Goal: Task Accomplishment & Management: Manage account settings

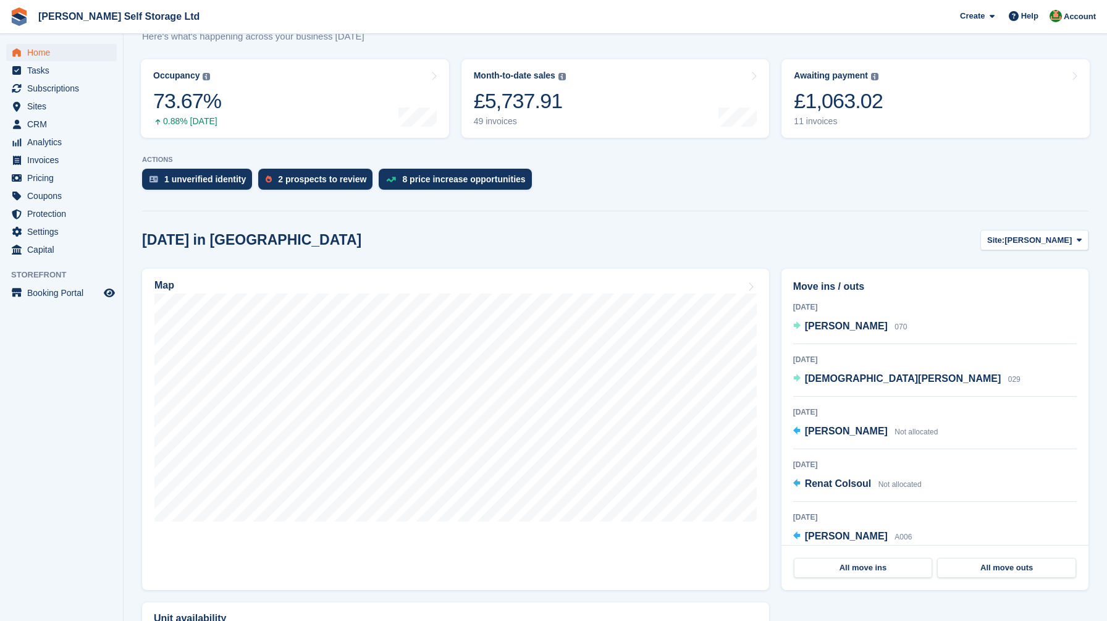
scroll to position [53, 0]
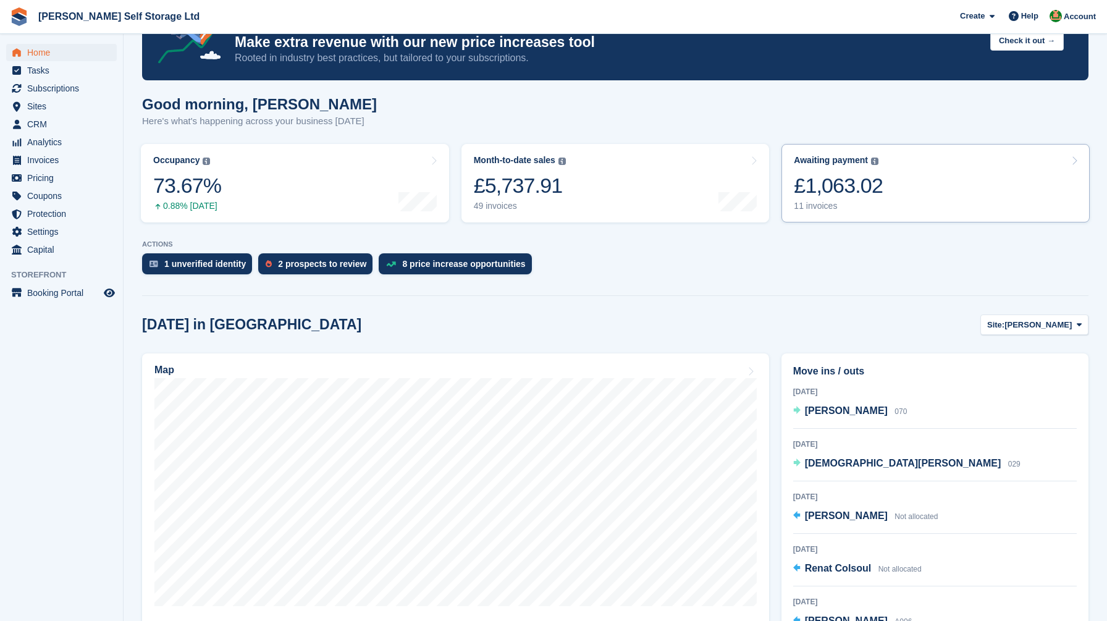
click at [900, 182] on link "Awaiting payment The total outstanding balance on all open invoices. £1,063.02 …" at bounding box center [936, 183] width 308 height 78
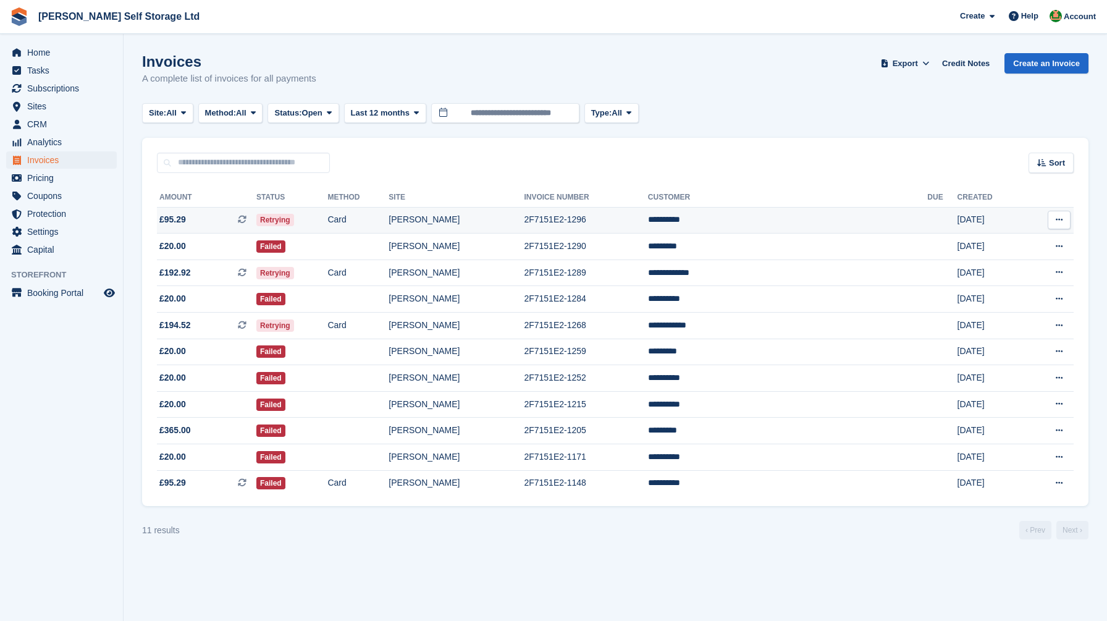
click at [389, 222] on td "Card" at bounding box center [357, 220] width 61 height 27
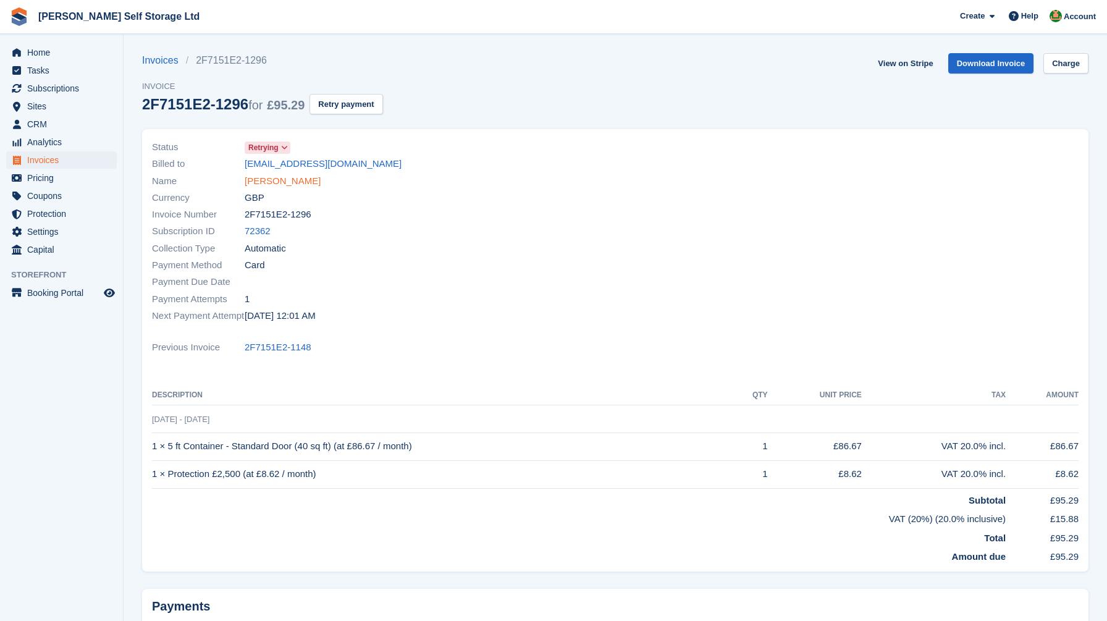
click at [259, 182] on link "Emma berry" at bounding box center [283, 181] width 76 height 14
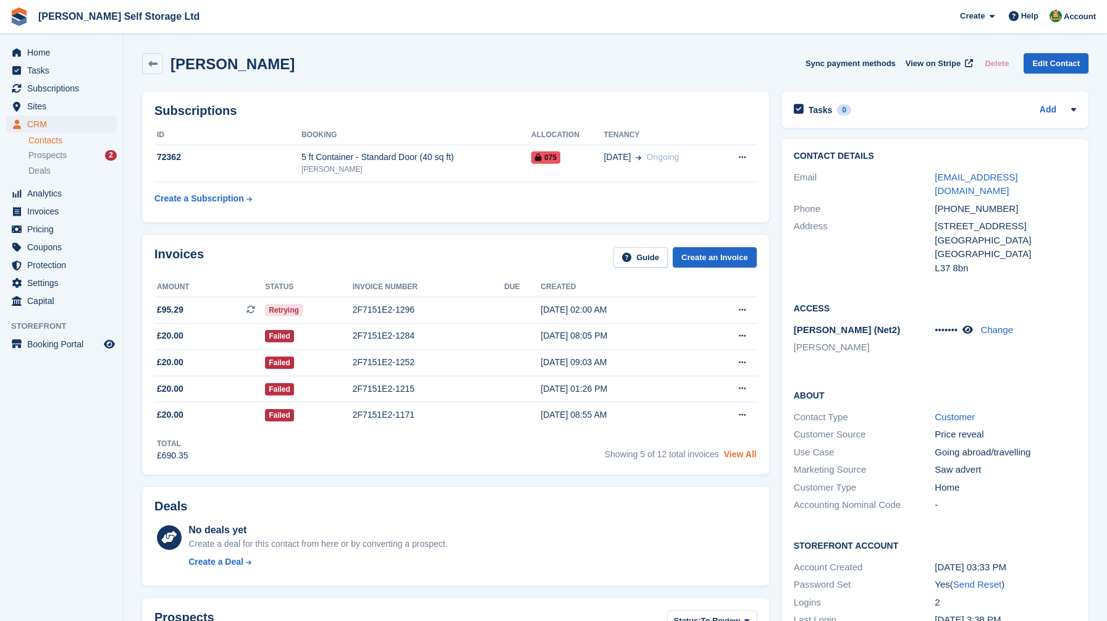
click at [738, 459] on link "View All" at bounding box center [740, 454] width 33 height 10
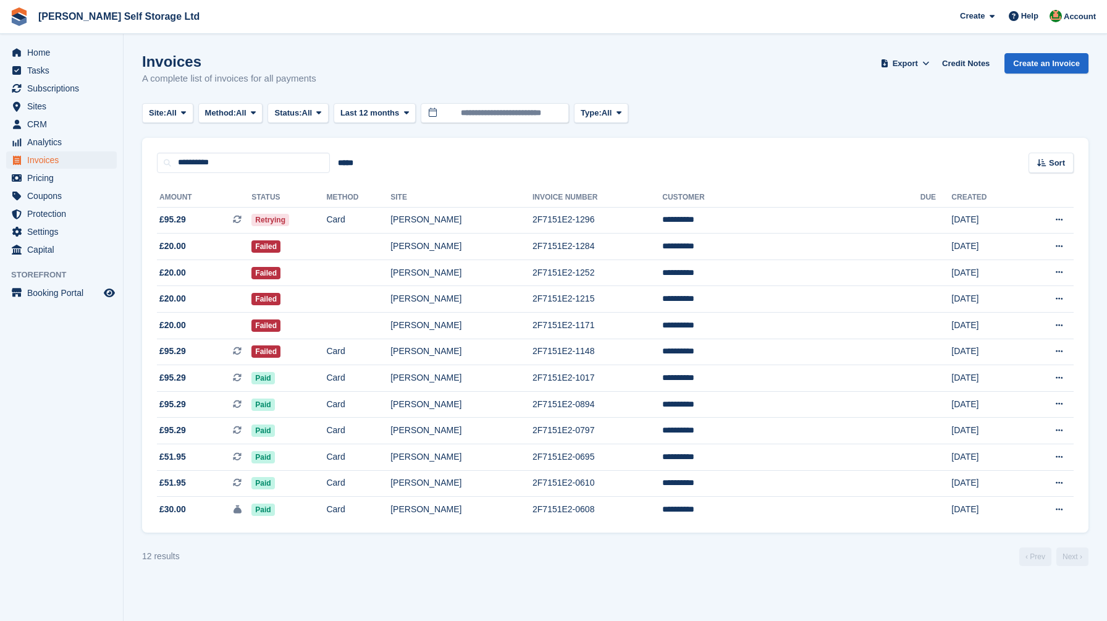
click at [137, 355] on section "Invoices A complete list of invoices for all payments Export Export Invoices Ex…" at bounding box center [616, 310] width 984 height 621
click at [44, 56] on span "Home" at bounding box center [64, 52] width 74 height 17
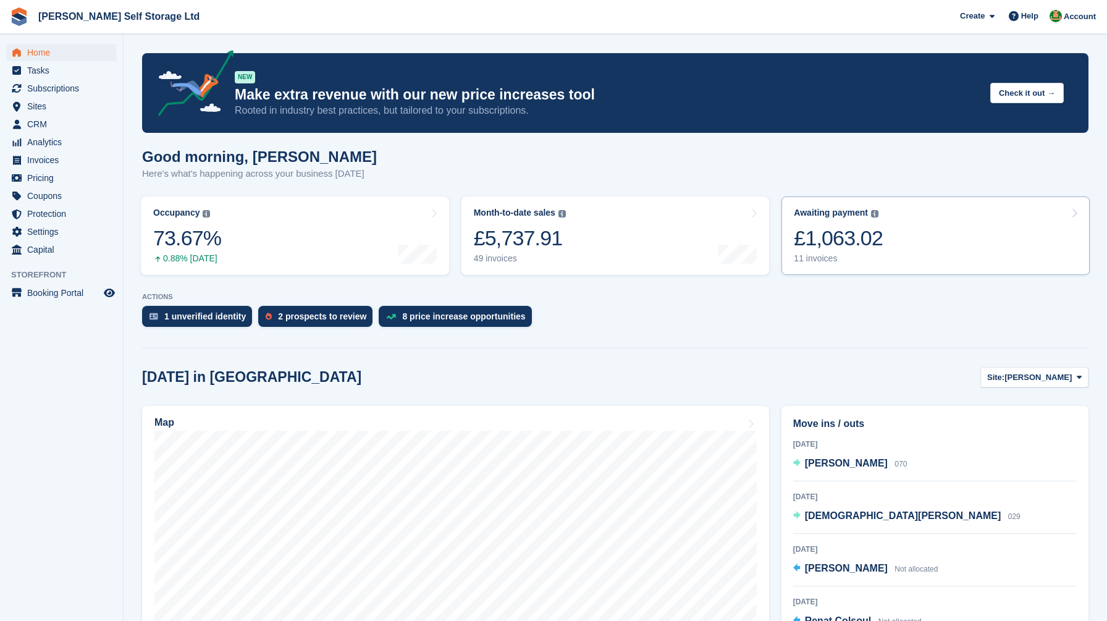
click at [875, 226] on div "£1,063.02" at bounding box center [838, 238] width 89 height 25
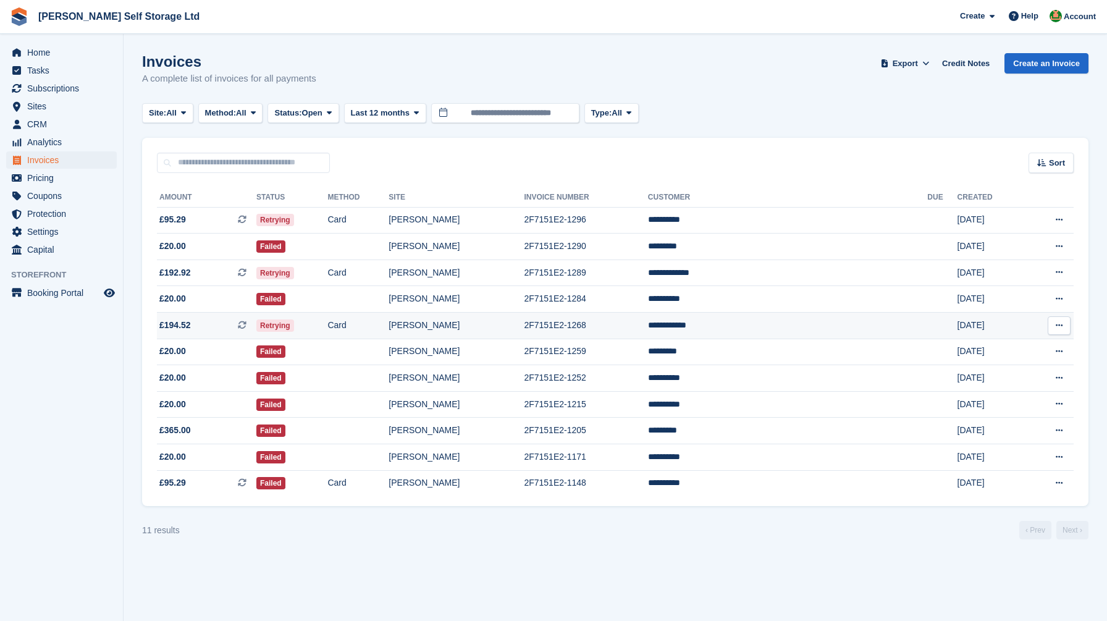
click at [389, 326] on td "Card" at bounding box center [357, 326] width 61 height 27
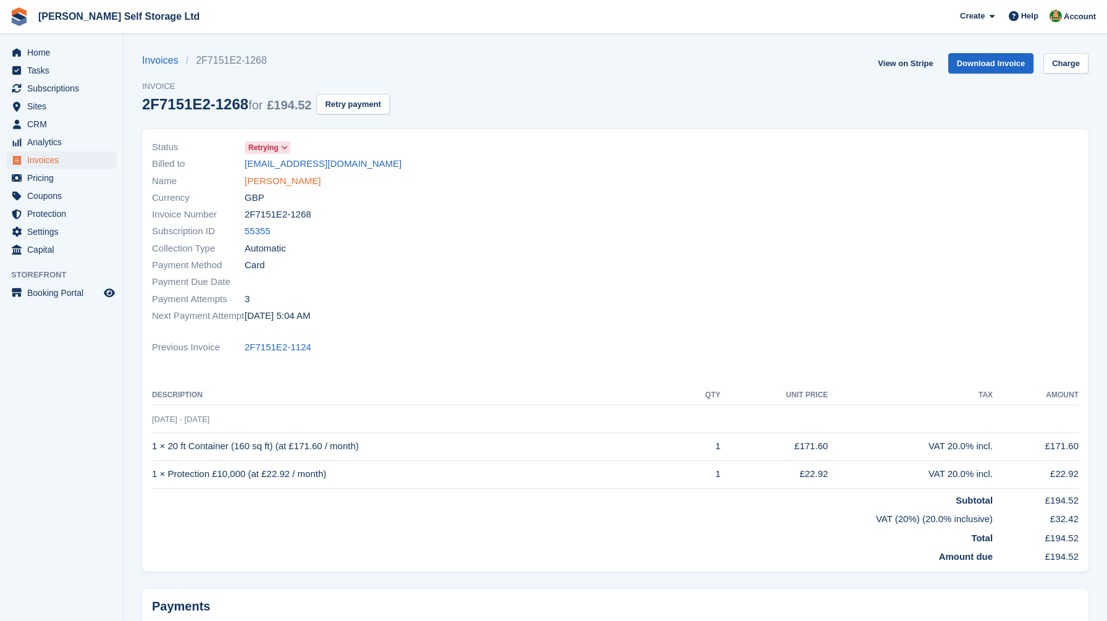
click at [252, 184] on link "Sophie Waite" at bounding box center [283, 181] width 76 height 14
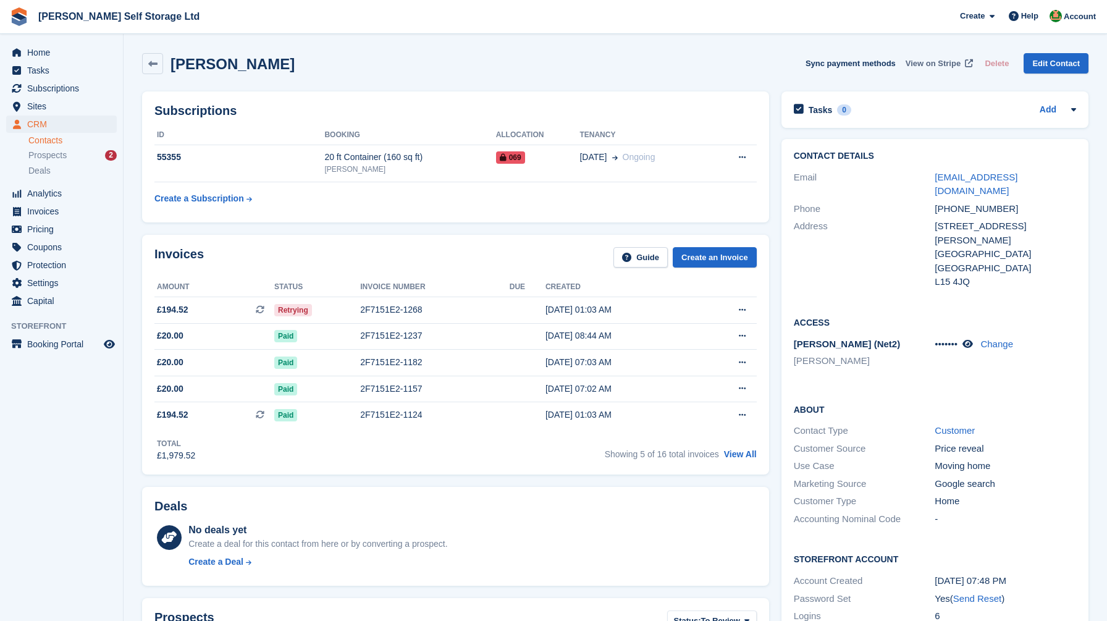
click at [924, 61] on span "View on Stripe" at bounding box center [933, 63] width 55 height 12
click at [987, 173] on link "sophieclare123@googlemail.com" at bounding box center [976, 184] width 83 height 25
click at [40, 53] on span "Home" at bounding box center [64, 52] width 74 height 17
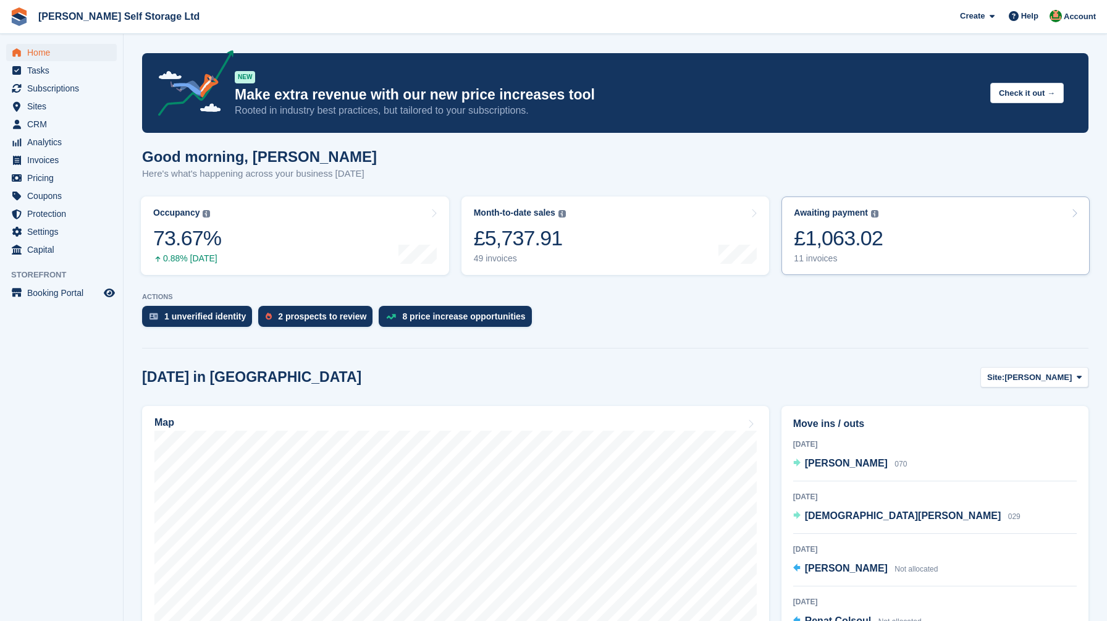
click at [853, 243] on div "£1,063.02" at bounding box center [838, 238] width 89 height 25
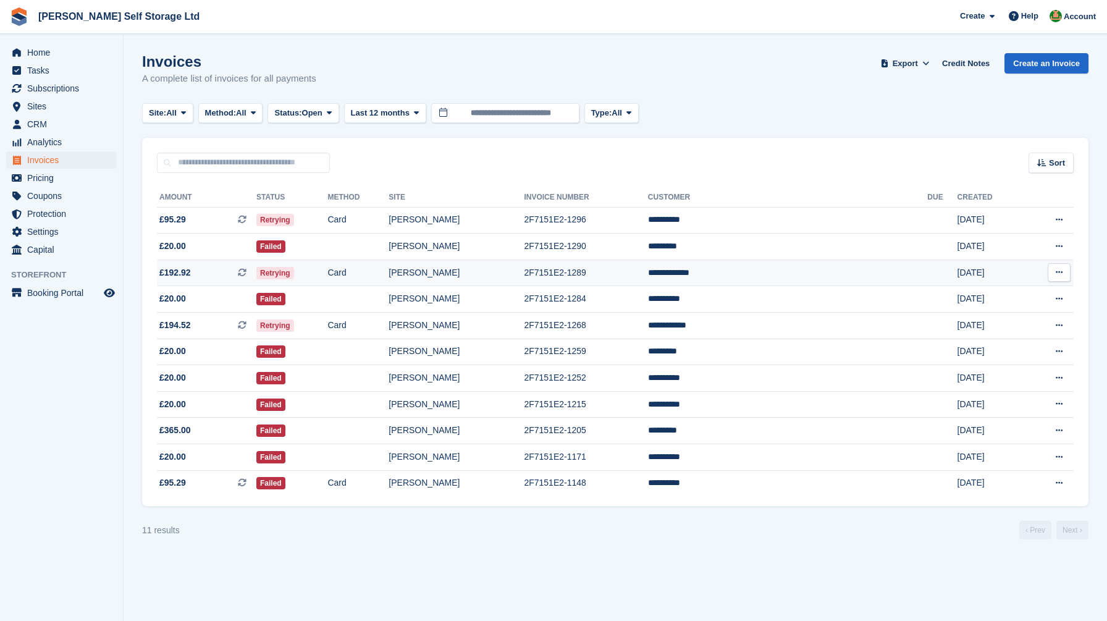
click at [256, 274] on span "£192.92 This is a recurring subscription invoice." at bounding box center [206, 272] width 99 height 13
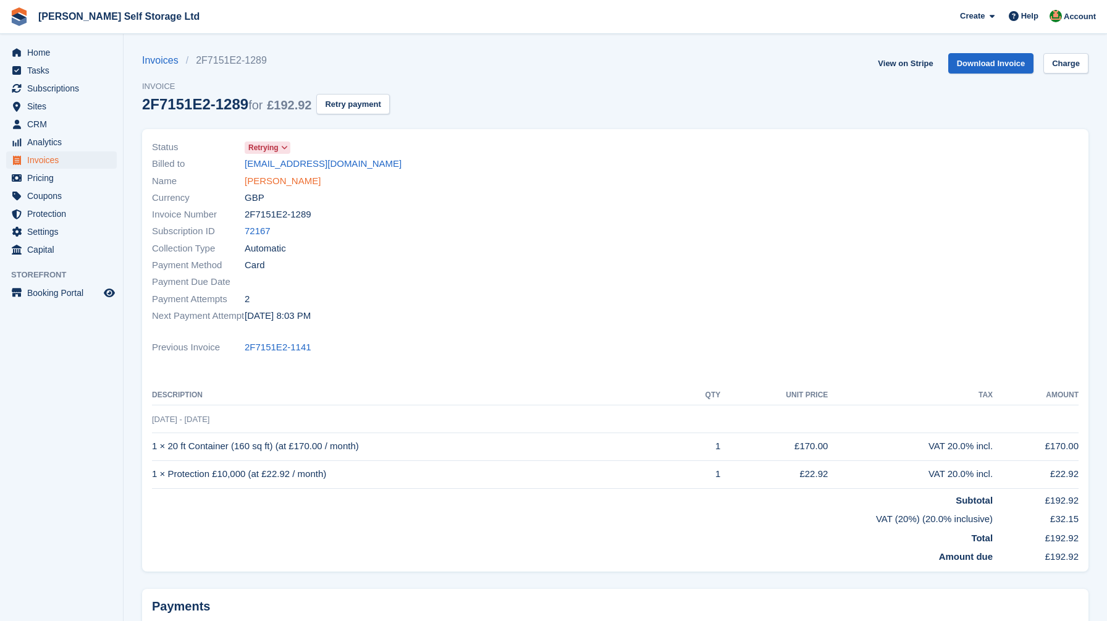
click at [275, 179] on link "[PERSON_NAME]" at bounding box center [283, 181] width 76 height 14
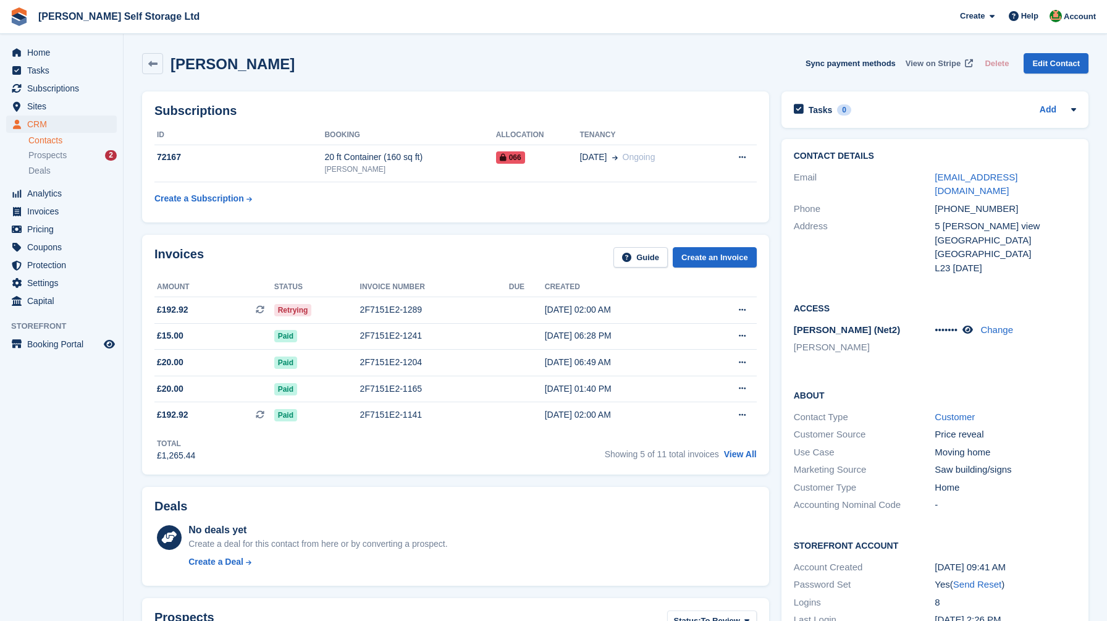
click at [934, 59] on span "View on Stripe" at bounding box center [933, 63] width 55 height 12
click at [494, 318] on td "2F7151E2-1289" at bounding box center [434, 310] width 149 height 27
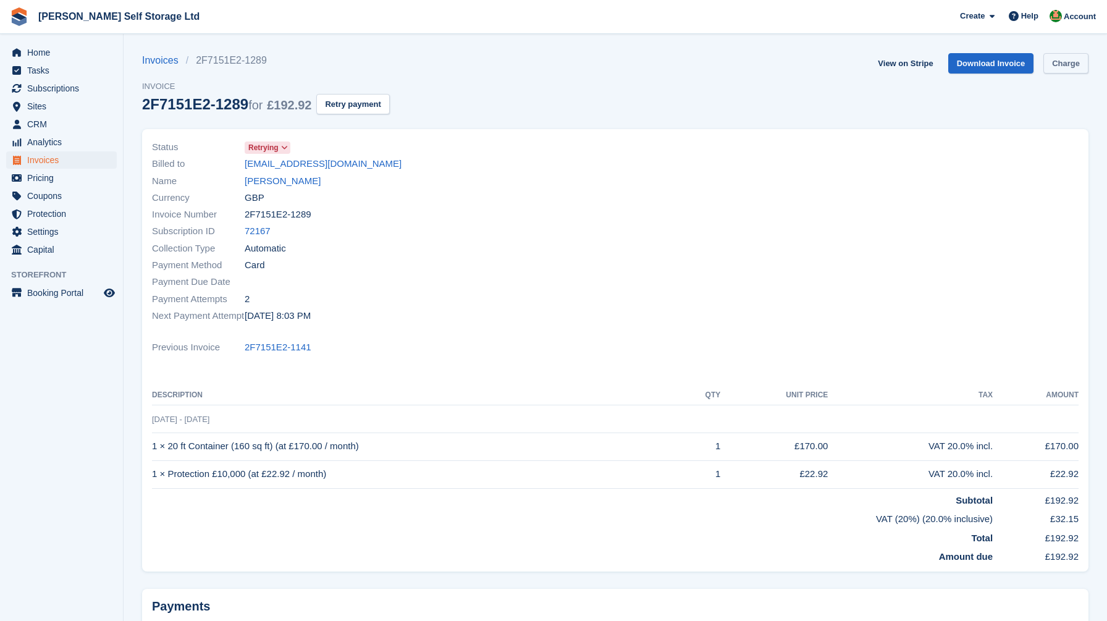
click at [1069, 65] on link "Charge" at bounding box center [1066, 63] width 45 height 20
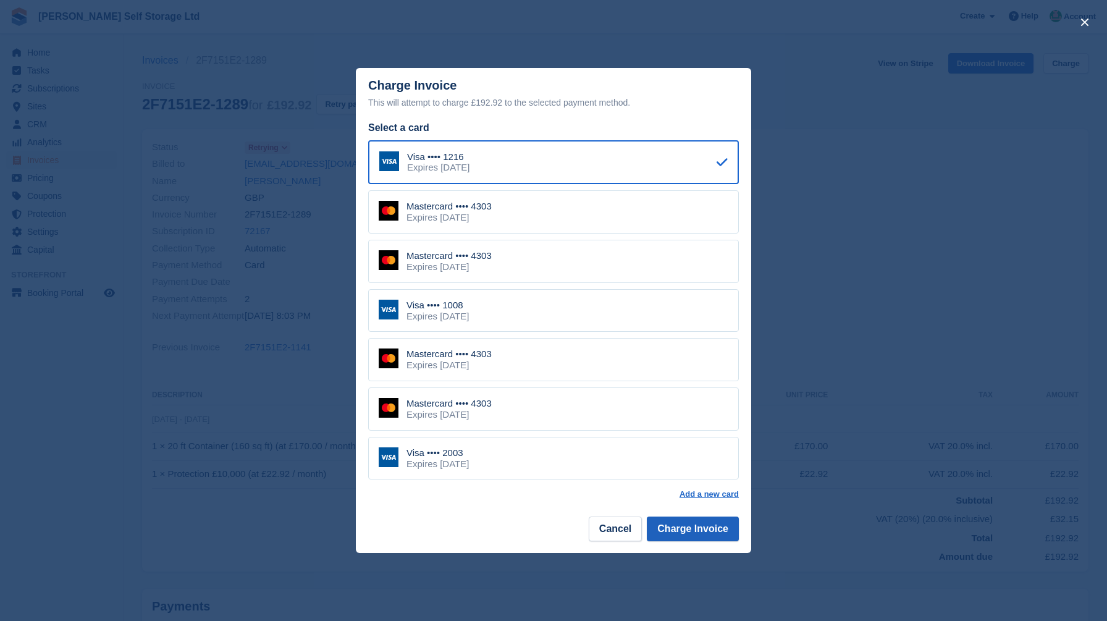
click at [688, 523] on button "Charge Invoice" at bounding box center [693, 529] width 92 height 25
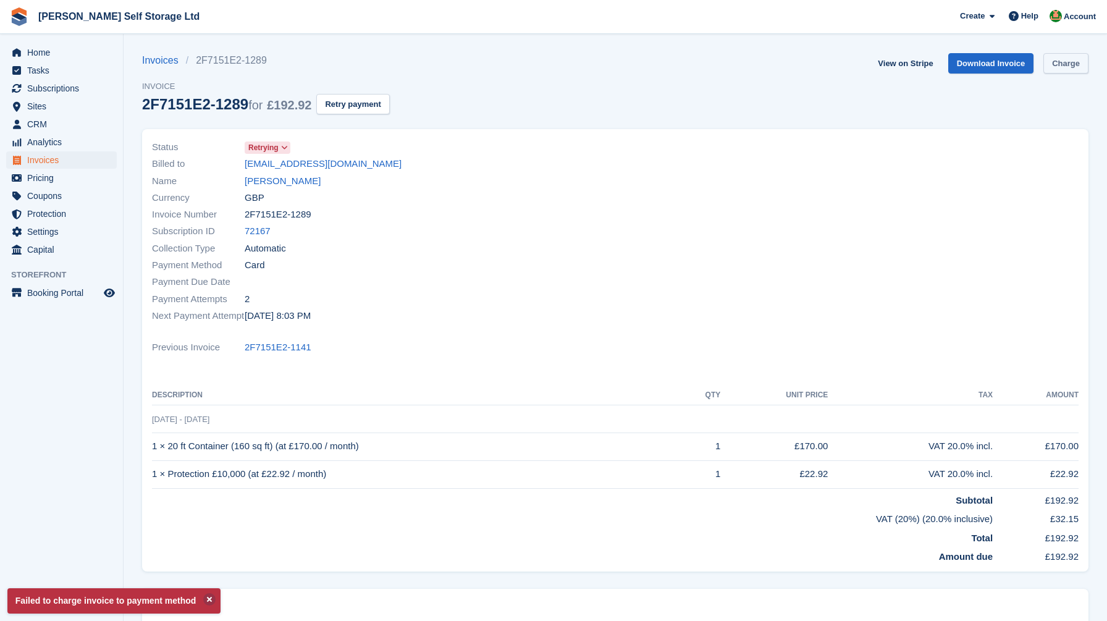
click at [1065, 66] on link "Charge" at bounding box center [1066, 63] width 45 height 20
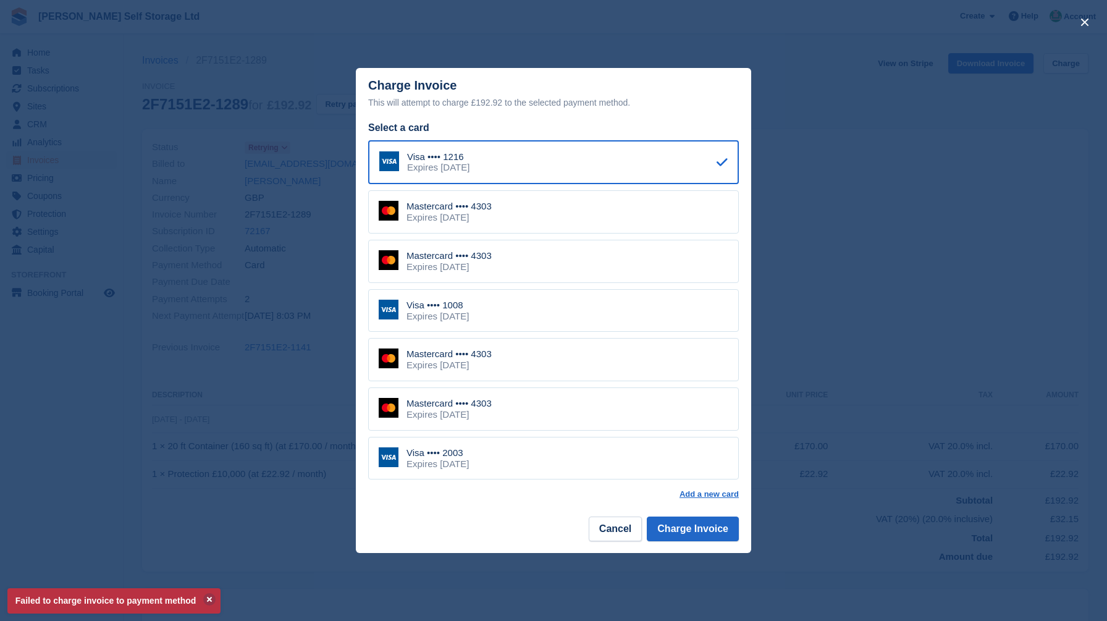
click at [504, 468] on div "Visa •••• 2003 Expires [DATE]" at bounding box center [553, 458] width 371 height 43
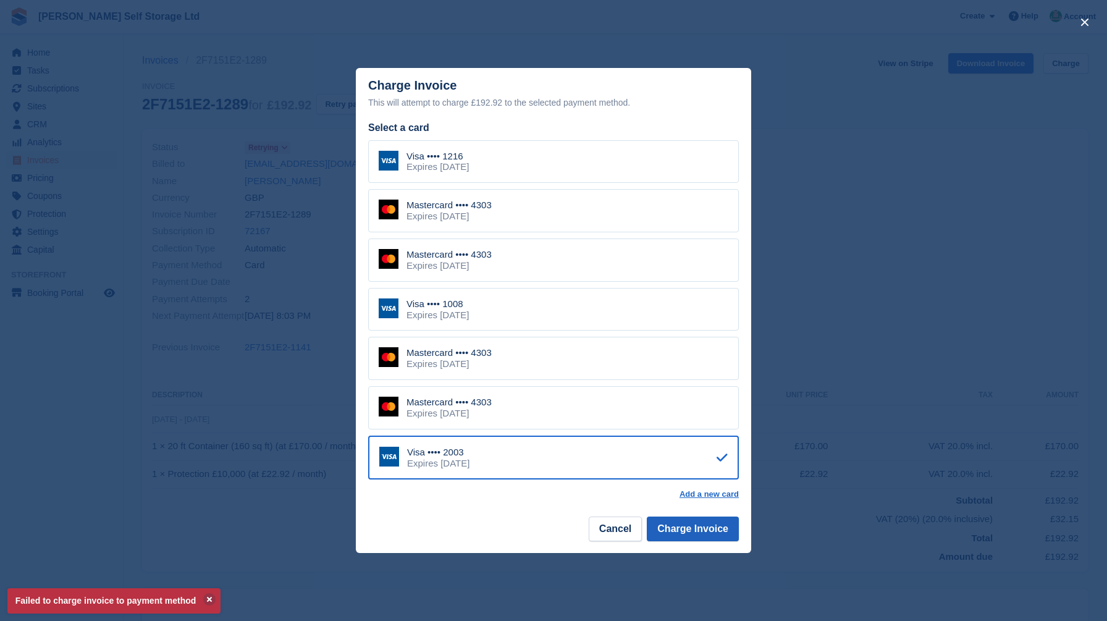
click at [702, 520] on button "Charge Invoice" at bounding box center [693, 529] width 92 height 25
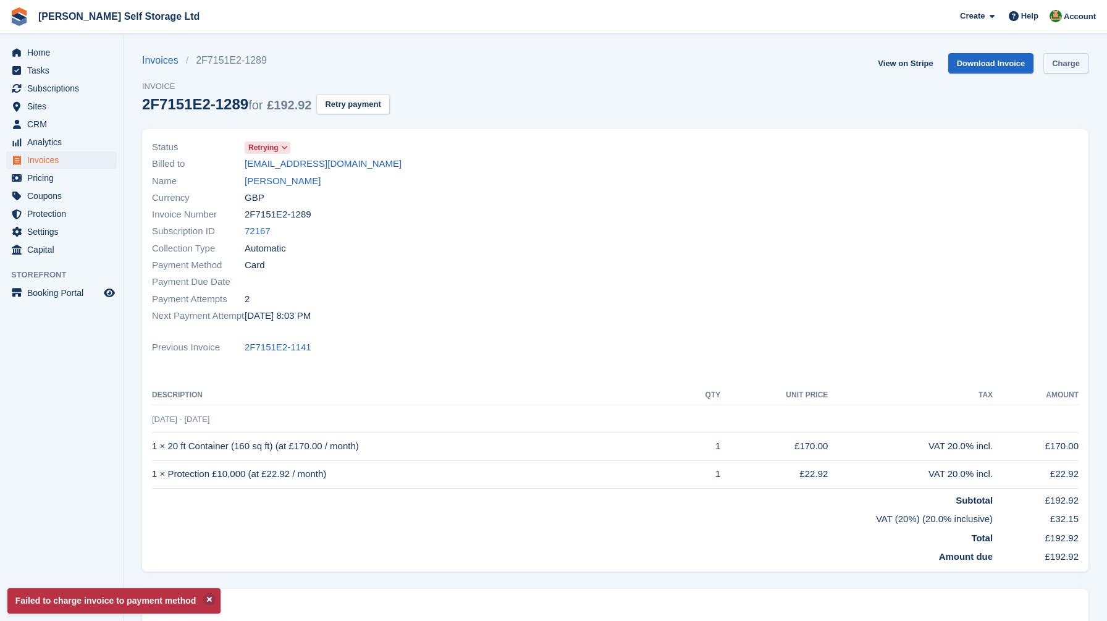
click at [1071, 69] on link "Charge" at bounding box center [1066, 63] width 45 height 20
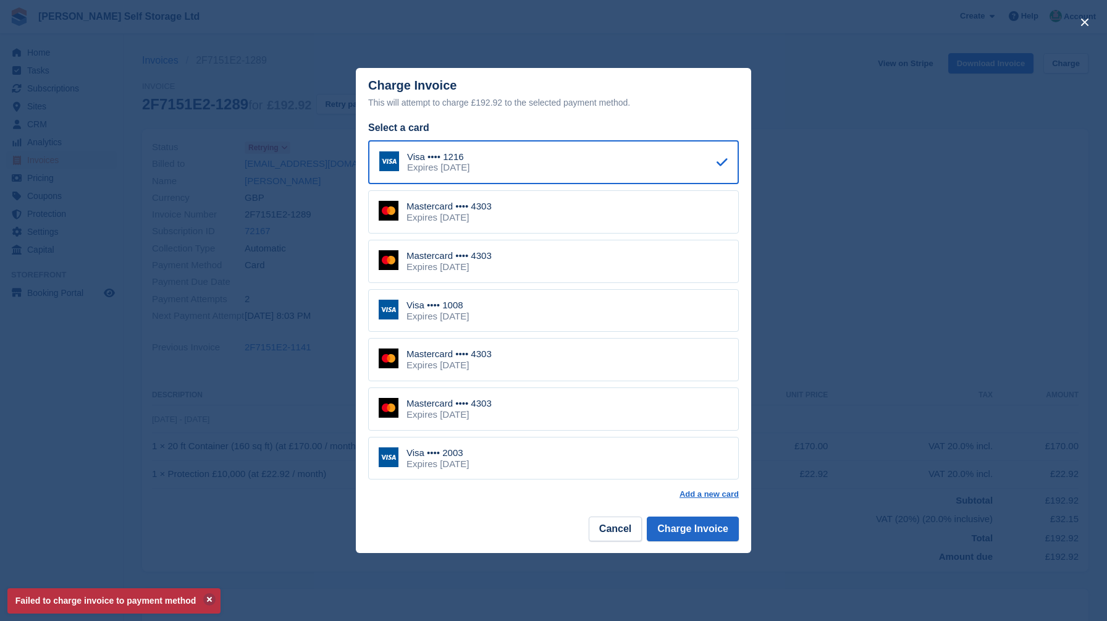
click at [578, 234] on div "Mastercard •••• 4303 Expires [DATE]" at bounding box center [553, 211] width 371 height 43
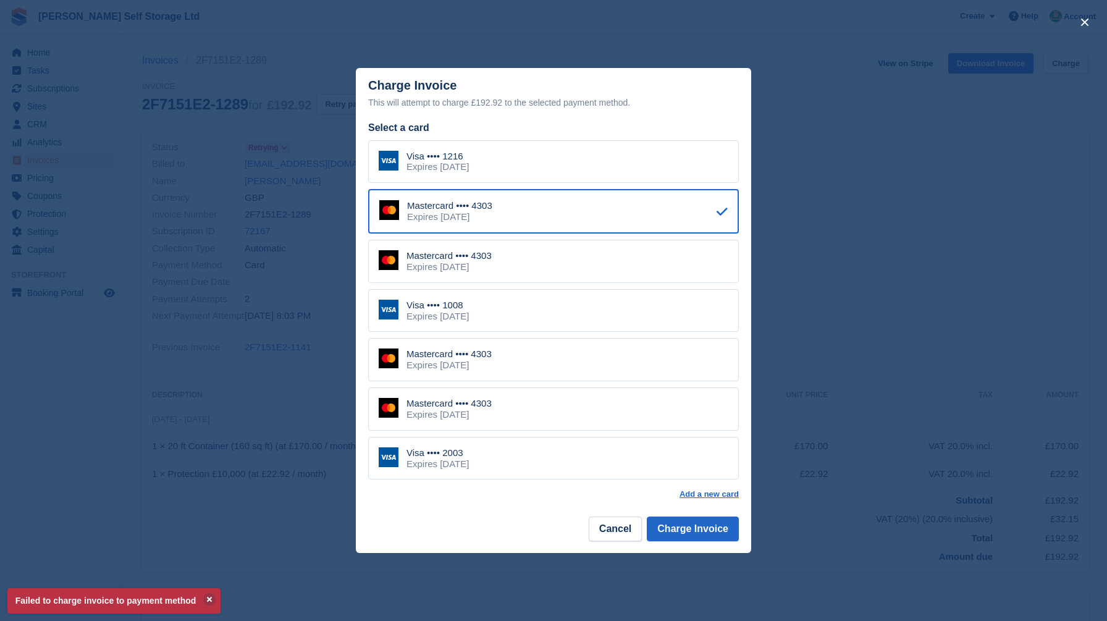
click at [573, 308] on div "Visa •••• 1008 Expires [DATE]" at bounding box center [553, 310] width 371 height 43
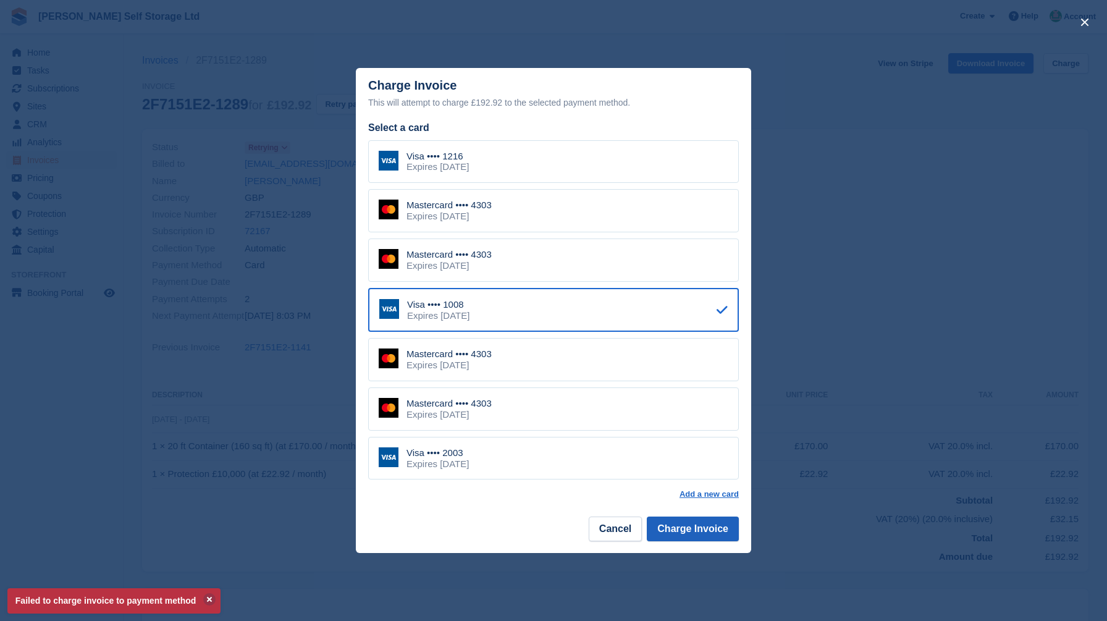
click at [688, 518] on button "Charge Invoice" at bounding box center [693, 529] width 92 height 25
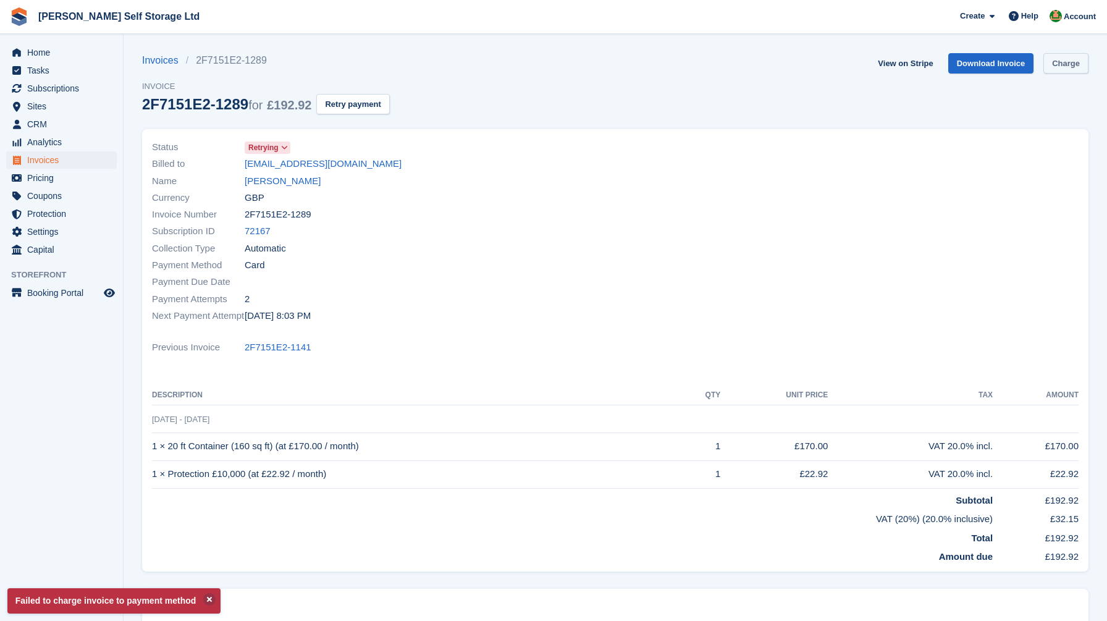
click at [1086, 56] on link "Charge" at bounding box center [1066, 63] width 45 height 20
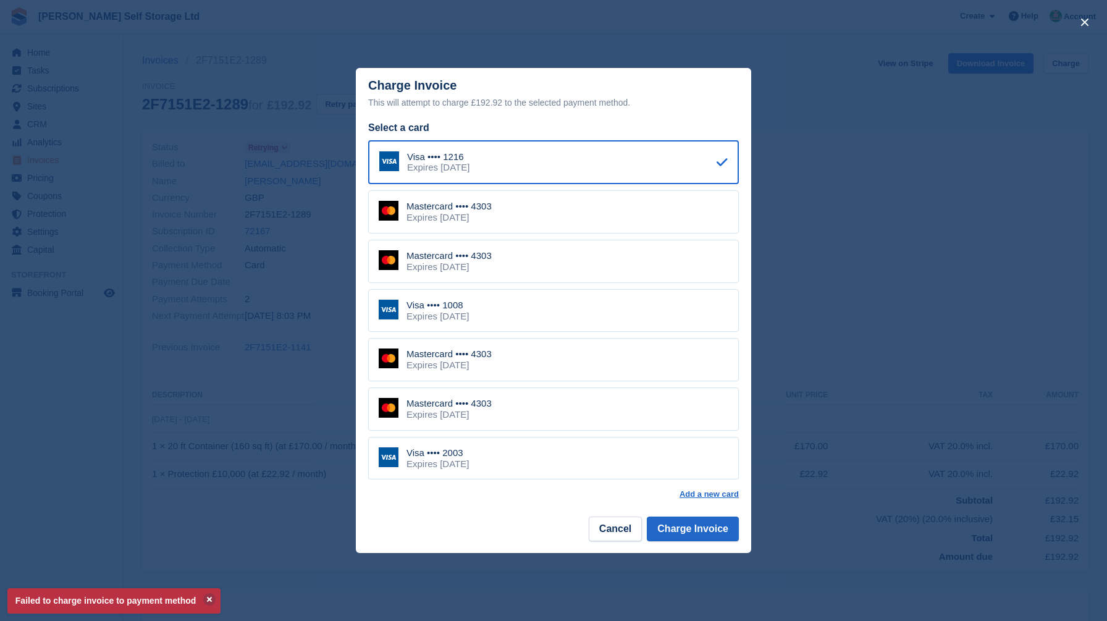
click at [579, 211] on div "Mastercard •••• 4303 Expires [DATE]" at bounding box center [553, 211] width 371 height 43
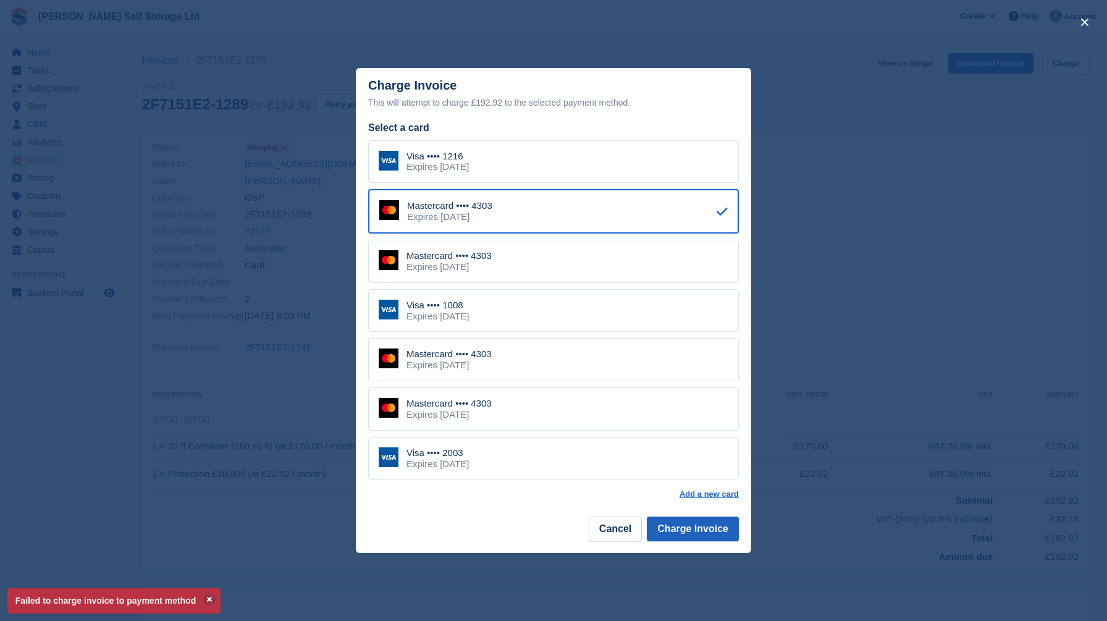
click at [685, 517] on button "Charge Invoice" at bounding box center [693, 529] width 92 height 25
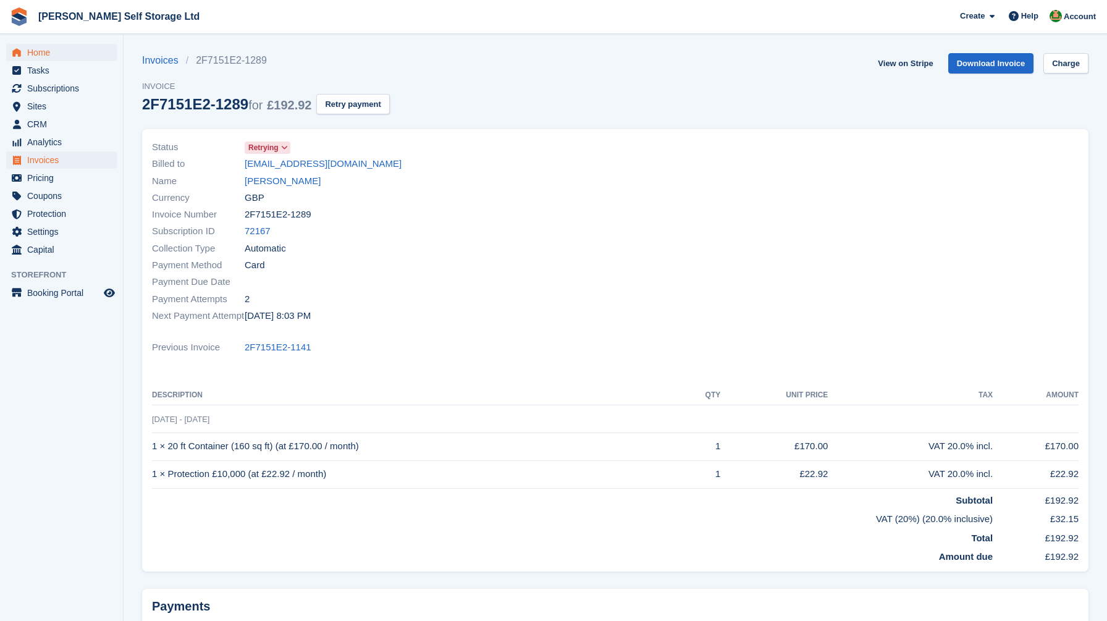
click at [25, 56] on link "Home" at bounding box center [61, 52] width 111 height 17
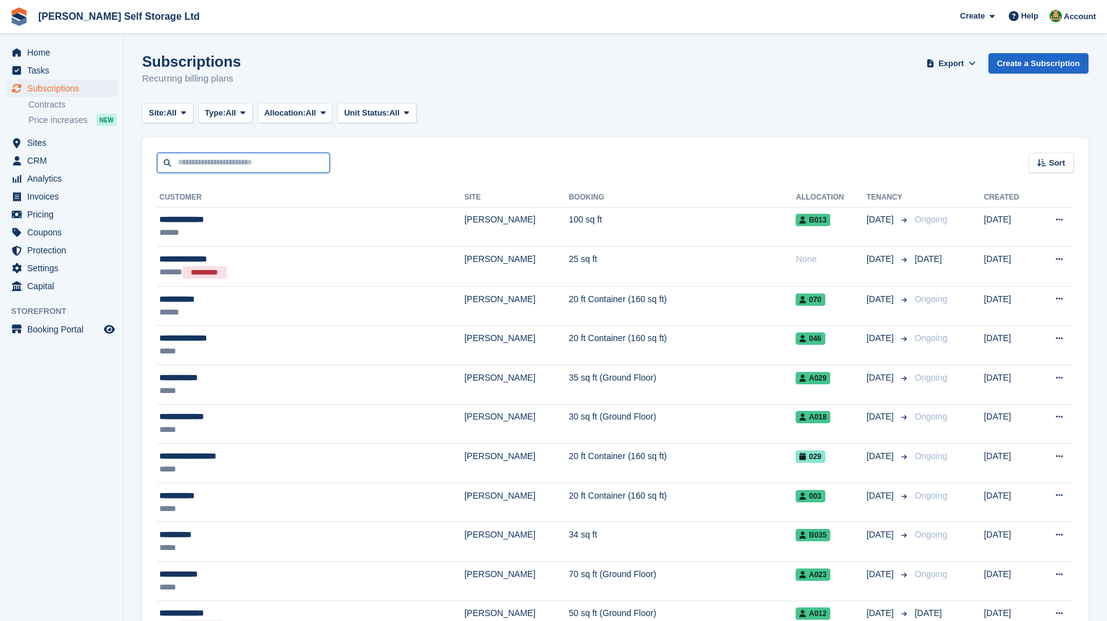
click at [188, 166] on input "text" at bounding box center [243, 163] width 173 height 20
type input "******"
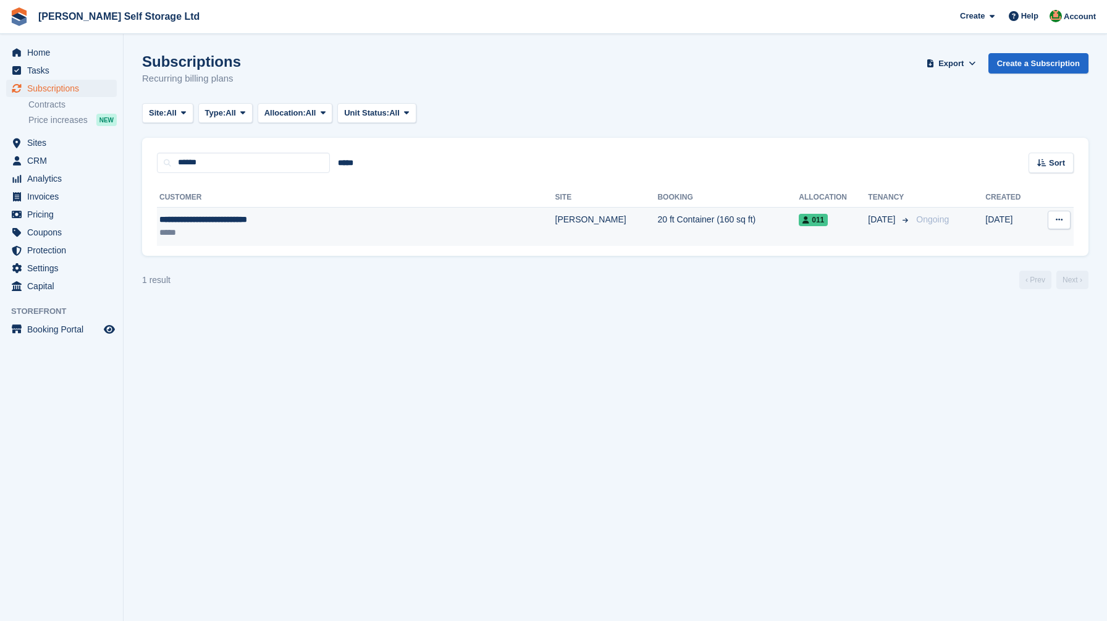
click at [303, 214] on div "**********" at bounding box center [296, 219] width 274 height 13
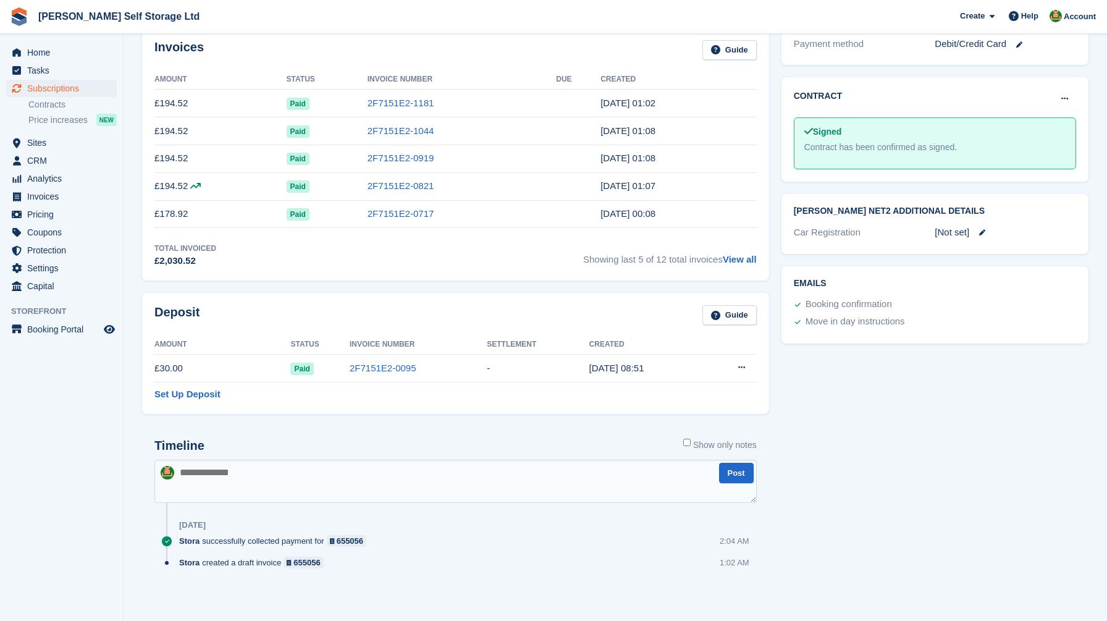
scroll to position [407, 0]
click at [774, 282] on div "Invoices Guide Amount Status Invoice Number Due Created £194.52 Paid 2F7151E2-1…" at bounding box center [456, 154] width 640 height 265
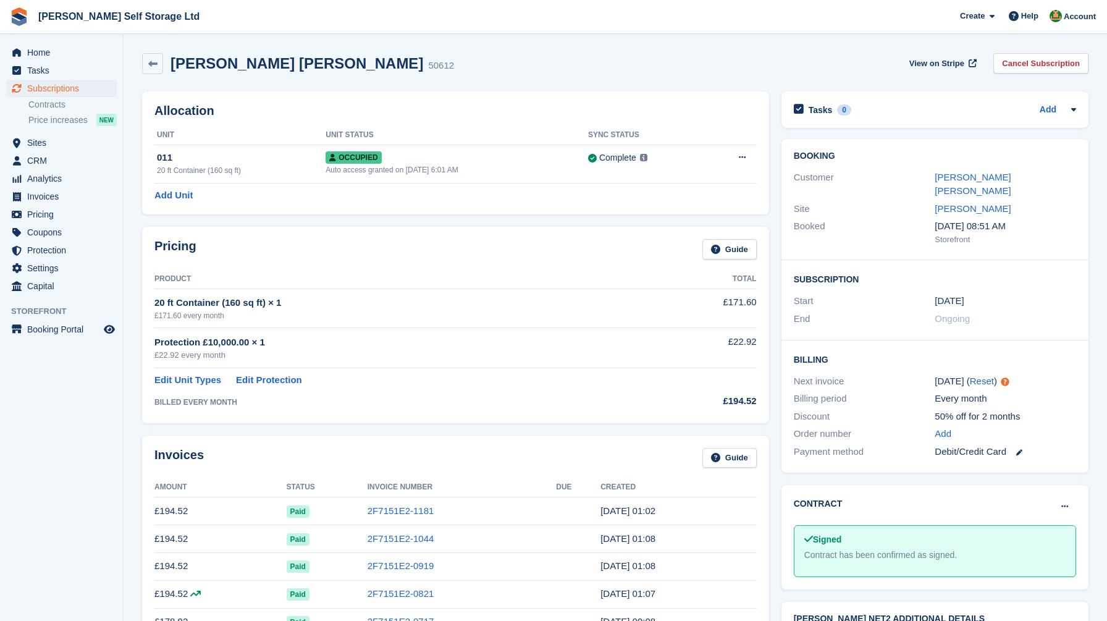
scroll to position [0, 0]
click at [773, 177] on div "Allocation Unit Unit Status Sync Status 011 20 ft Container (160 sq ft) Occupie…" at bounding box center [456, 152] width 640 height 135
